Goal: Navigation & Orientation: Find specific page/section

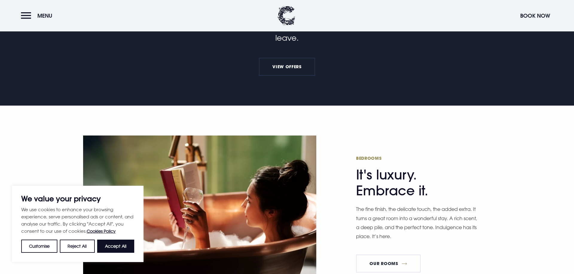
scroll to position [289, 0]
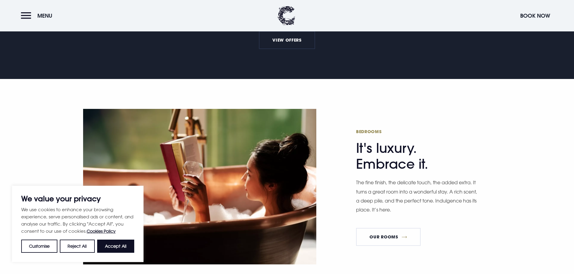
click at [74, 247] on button "Reject All" at bounding box center [77, 245] width 35 height 13
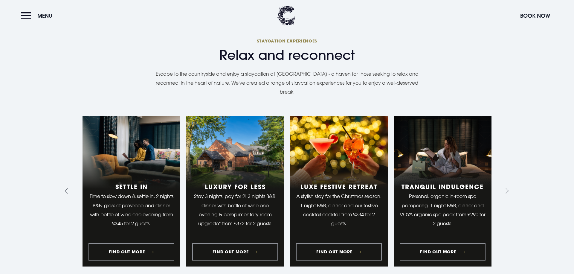
scroll to position [586, 0]
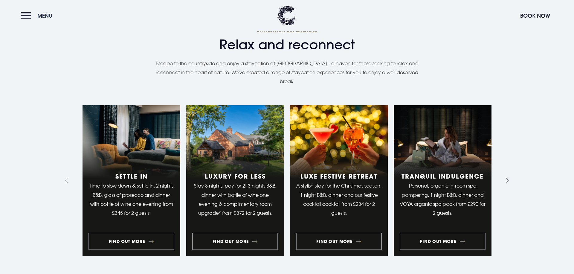
click at [27, 16] on button "Menu" at bounding box center [38, 15] width 34 height 13
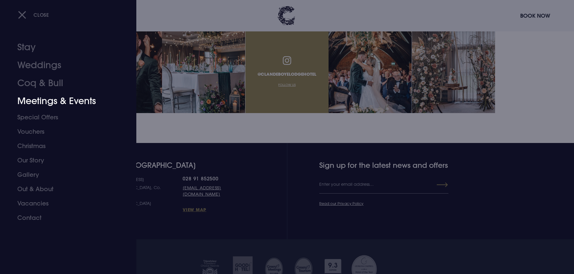
scroll to position [2366, 0]
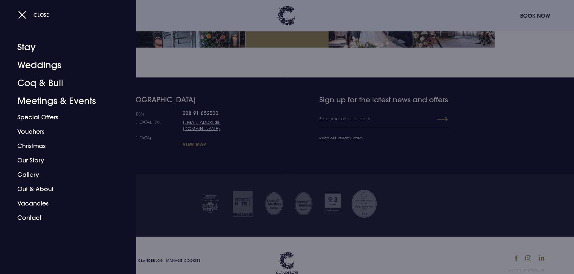
click at [173, 154] on div at bounding box center [287, 137] width 574 height 274
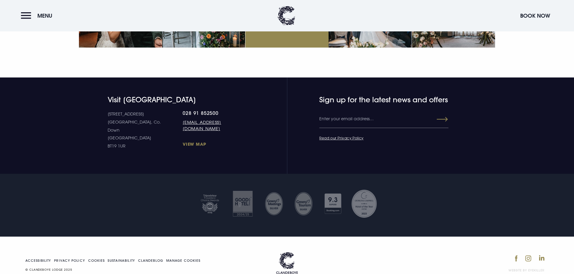
click at [183, 141] on link "View Map" at bounding box center [215, 144] width 65 height 6
